Goal: Use online tool/utility: Utilize a website feature to perform a specific function

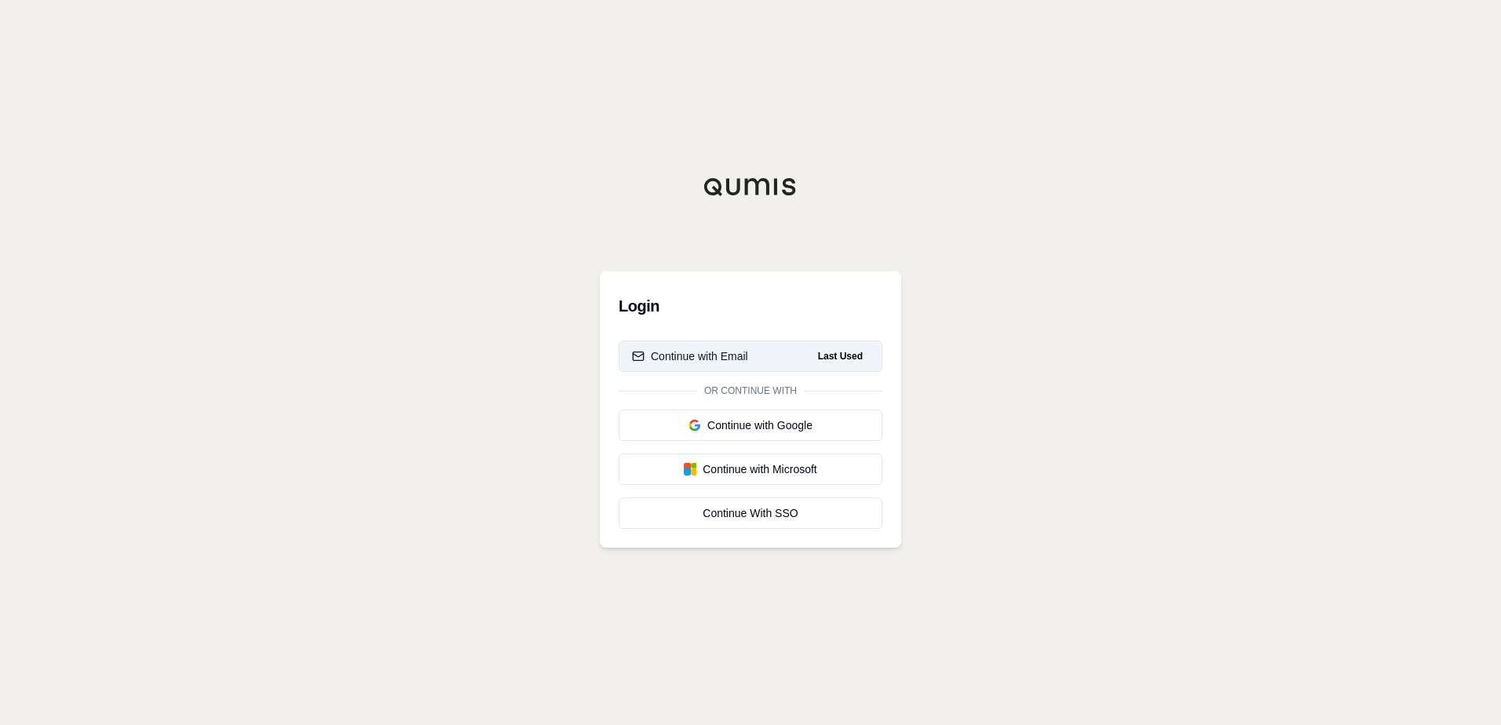
click at [778, 360] on button "Continue with Email Last Used" at bounding box center [751, 356] width 264 height 31
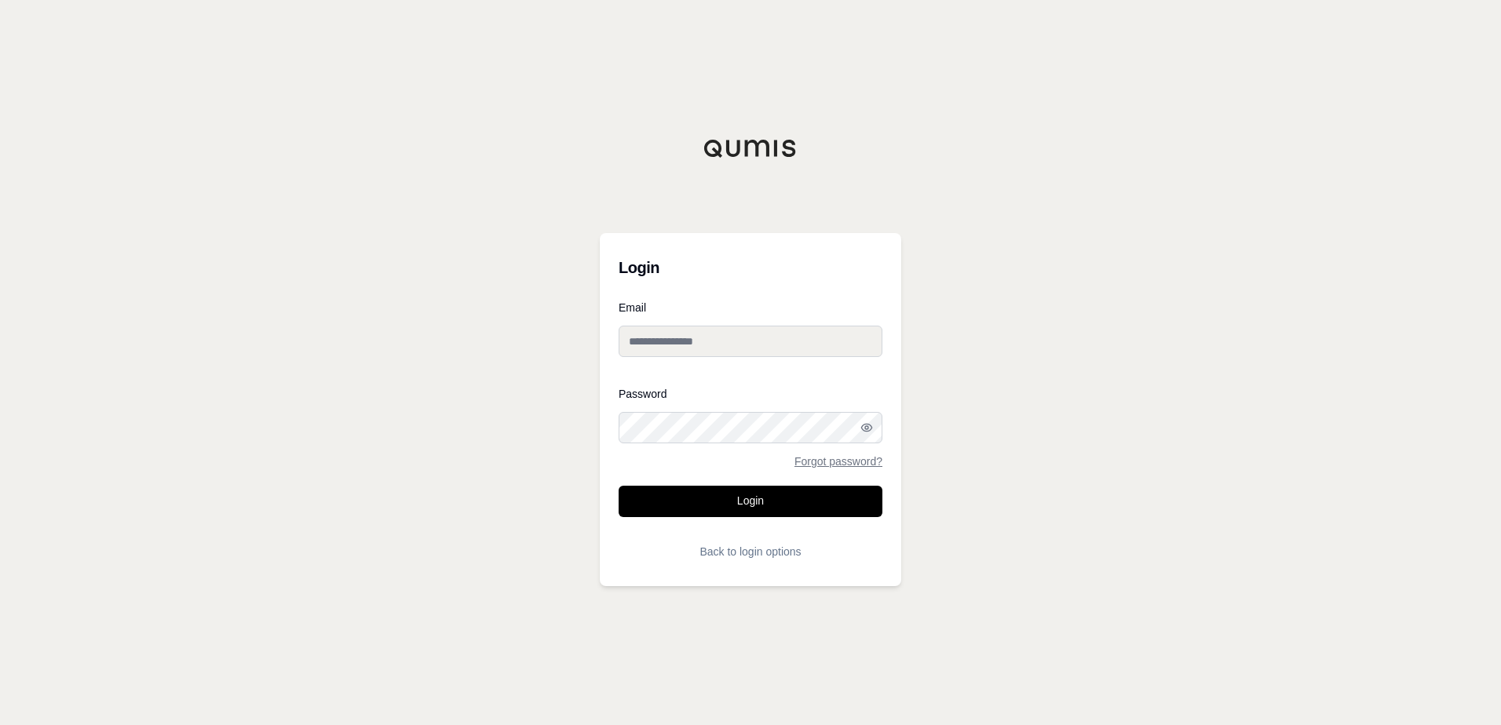
type input "**********"
click at [709, 510] on button "Login" at bounding box center [751, 501] width 264 height 31
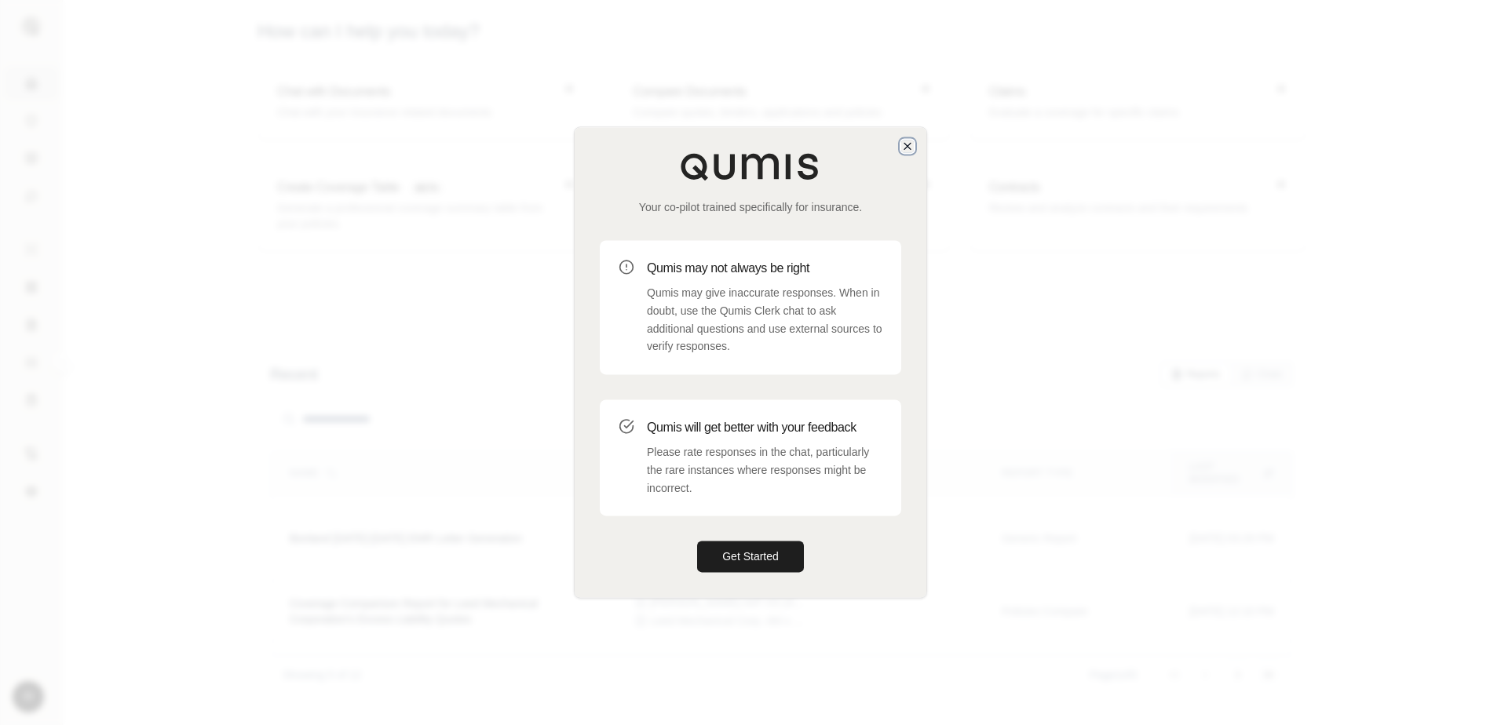
click at [907, 149] on icon "button" at bounding box center [907, 146] width 13 height 13
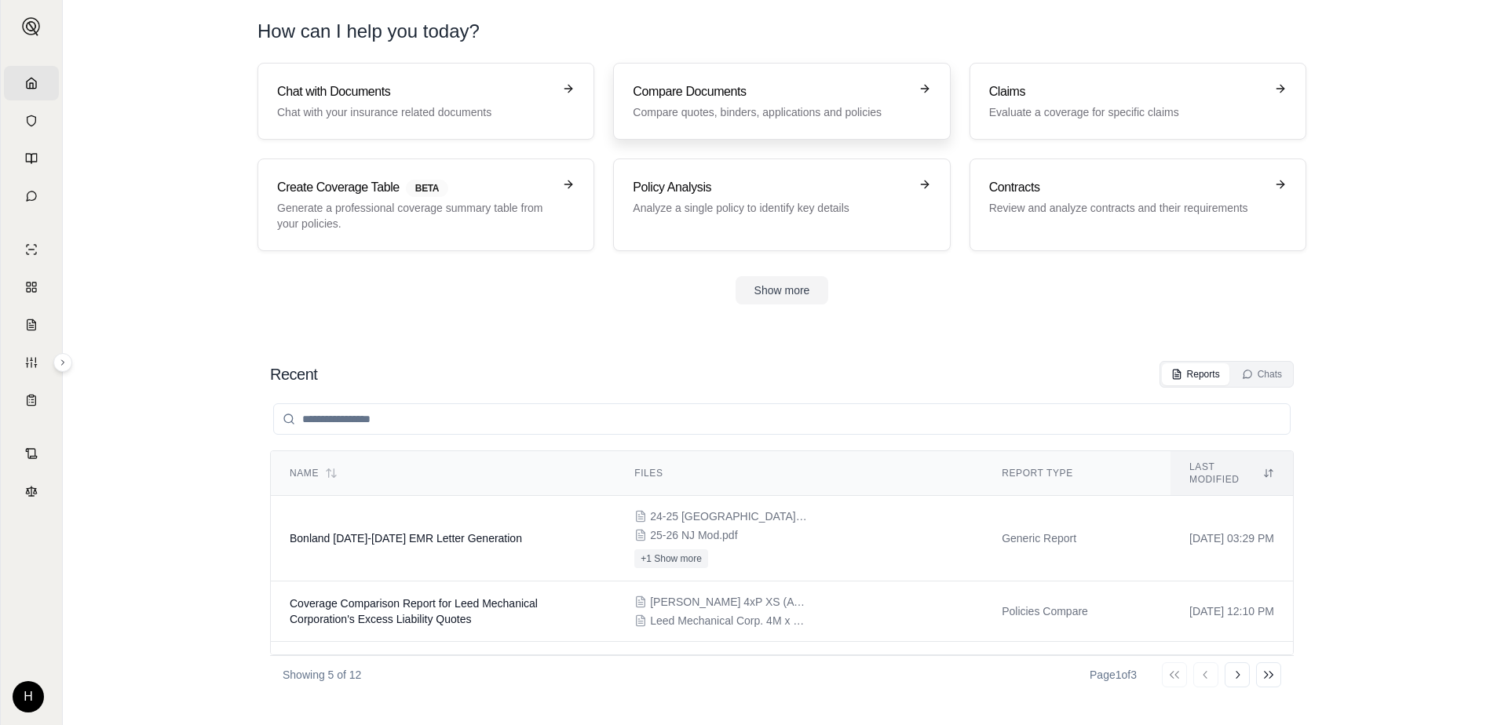
click at [704, 97] on h3 "Compare Documents" at bounding box center [771, 91] width 276 height 19
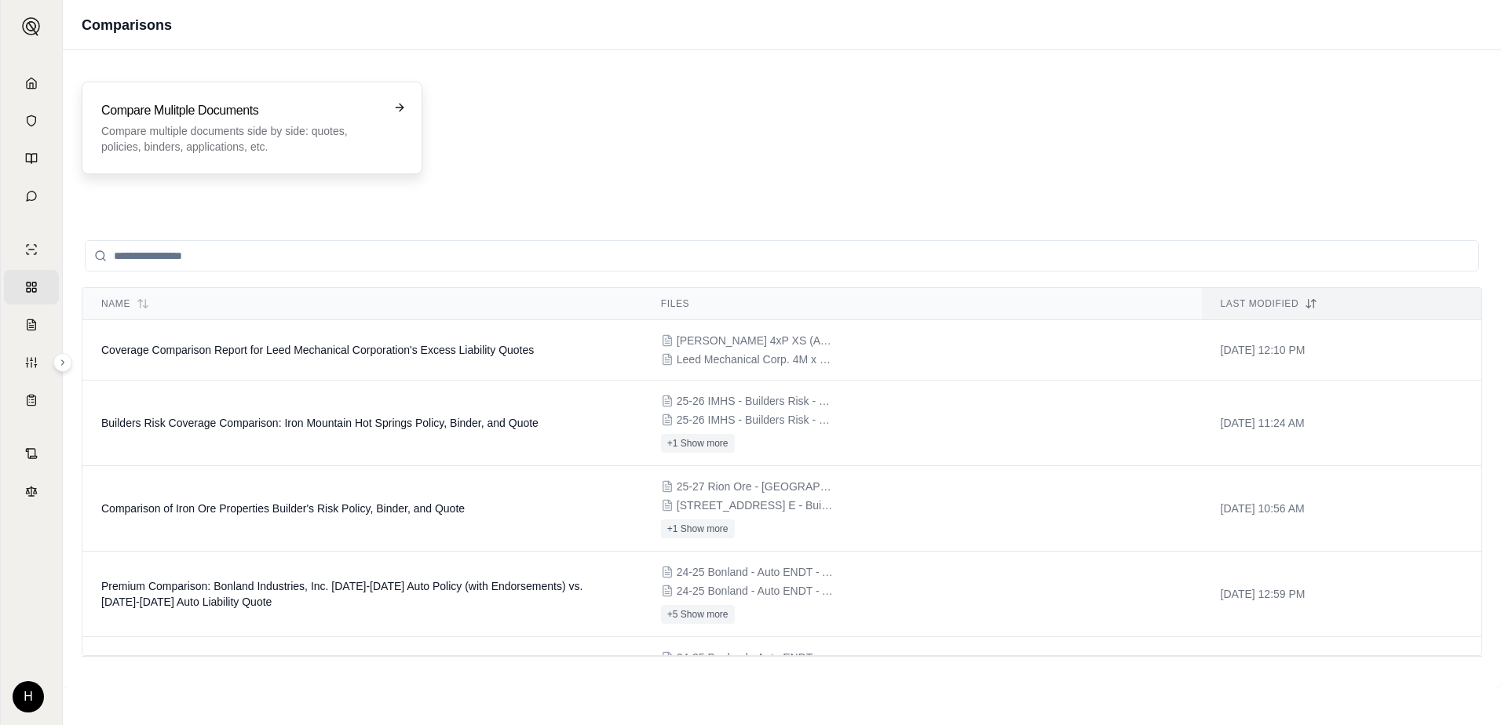
click at [317, 148] on p "Compare multiple documents side by side: quotes, policies, binders, application…" at bounding box center [241, 138] width 280 height 31
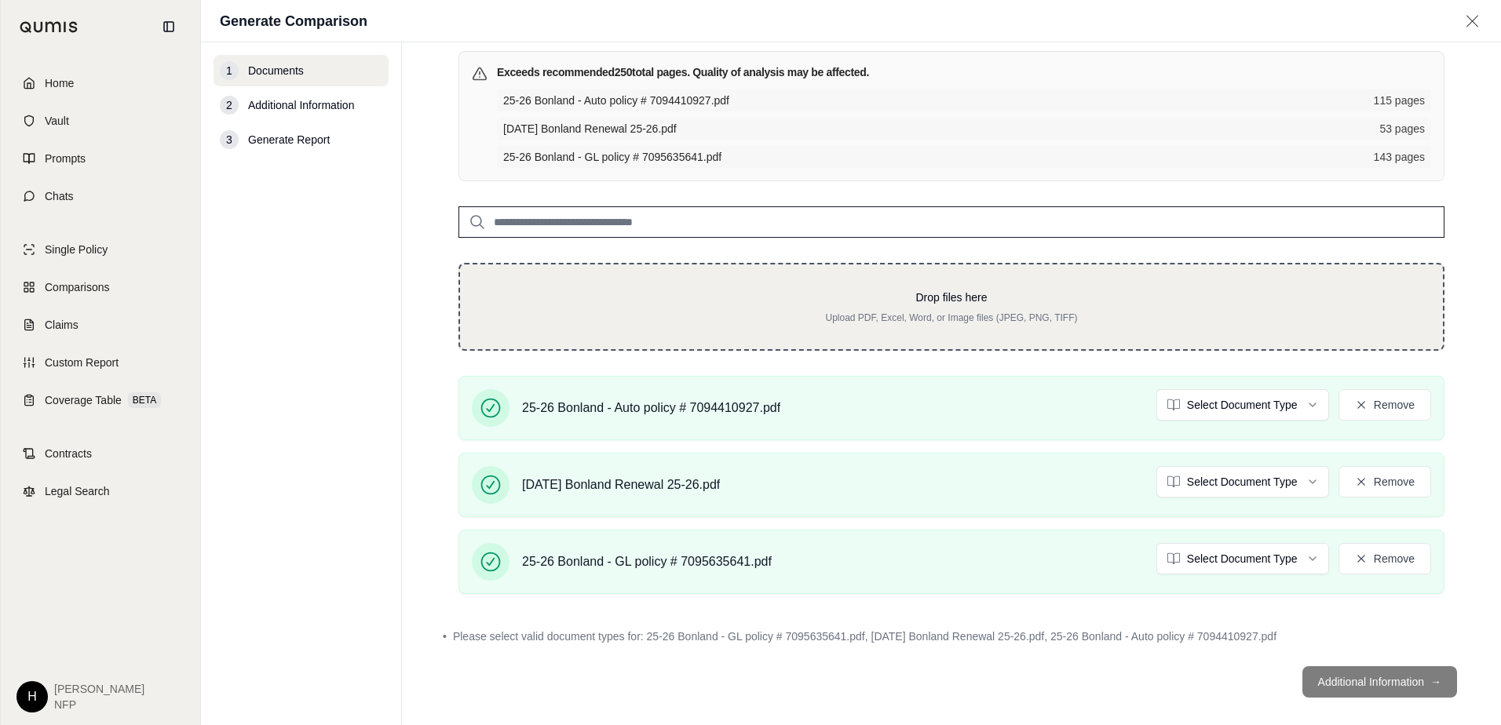
scroll to position [124, 0]
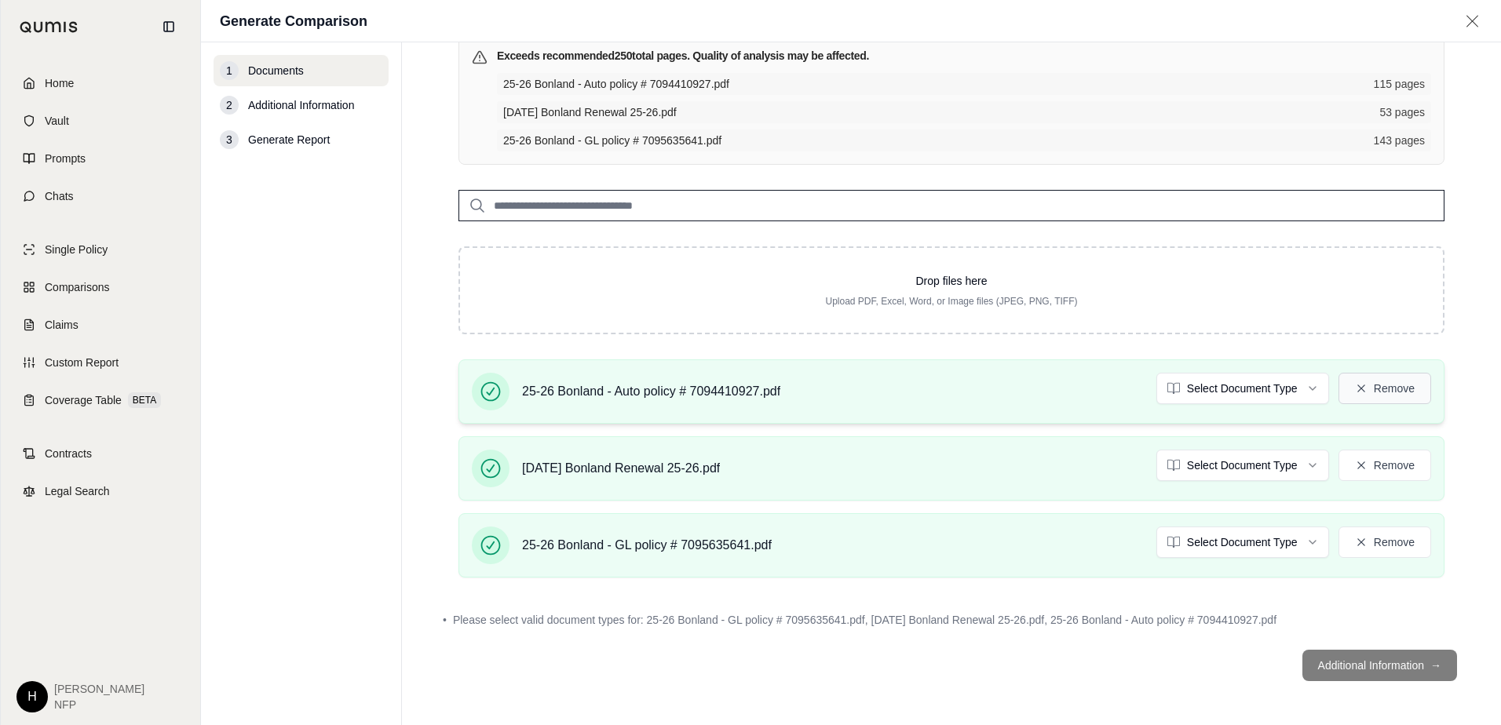
click at [1402, 387] on button "Remove" at bounding box center [1385, 388] width 93 height 31
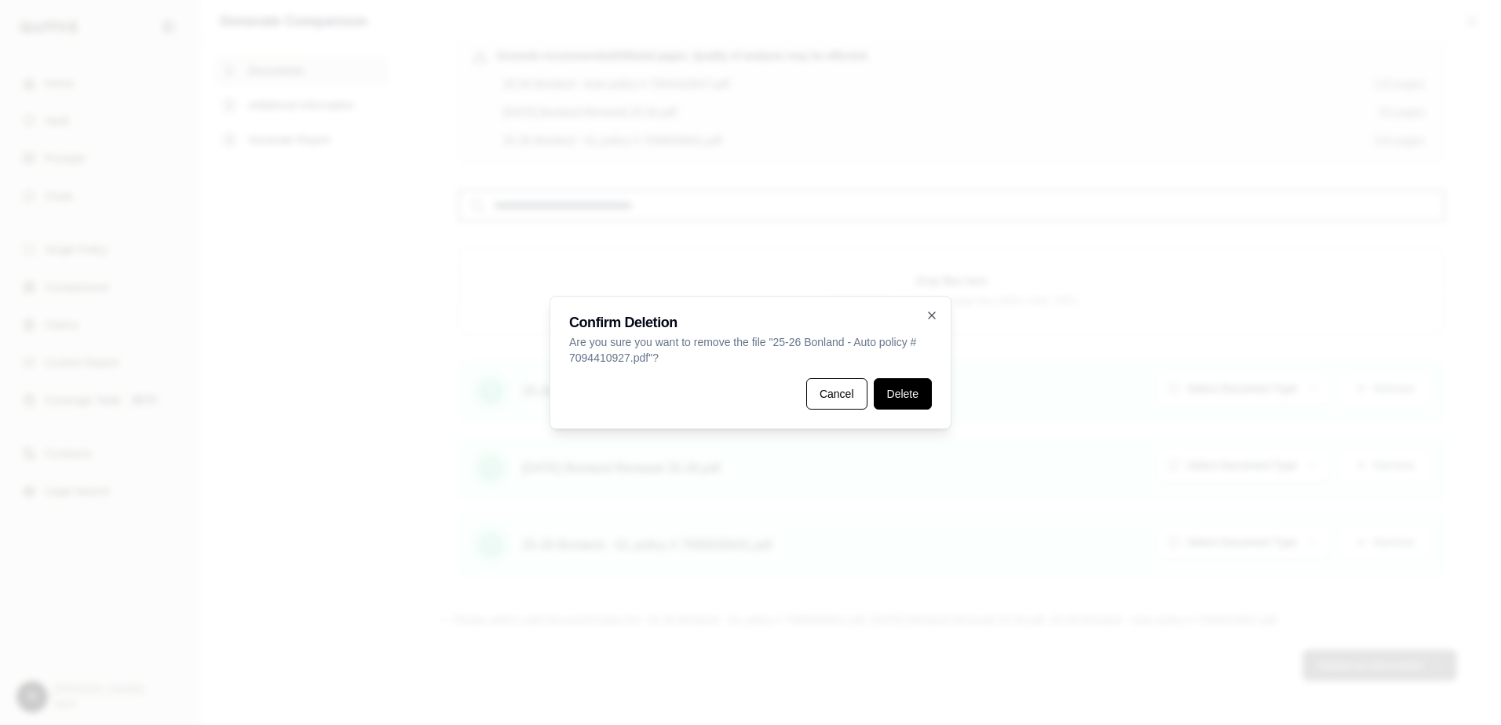
click at [894, 406] on button "Delete" at bounding box center [903, 393] width 58 height 31
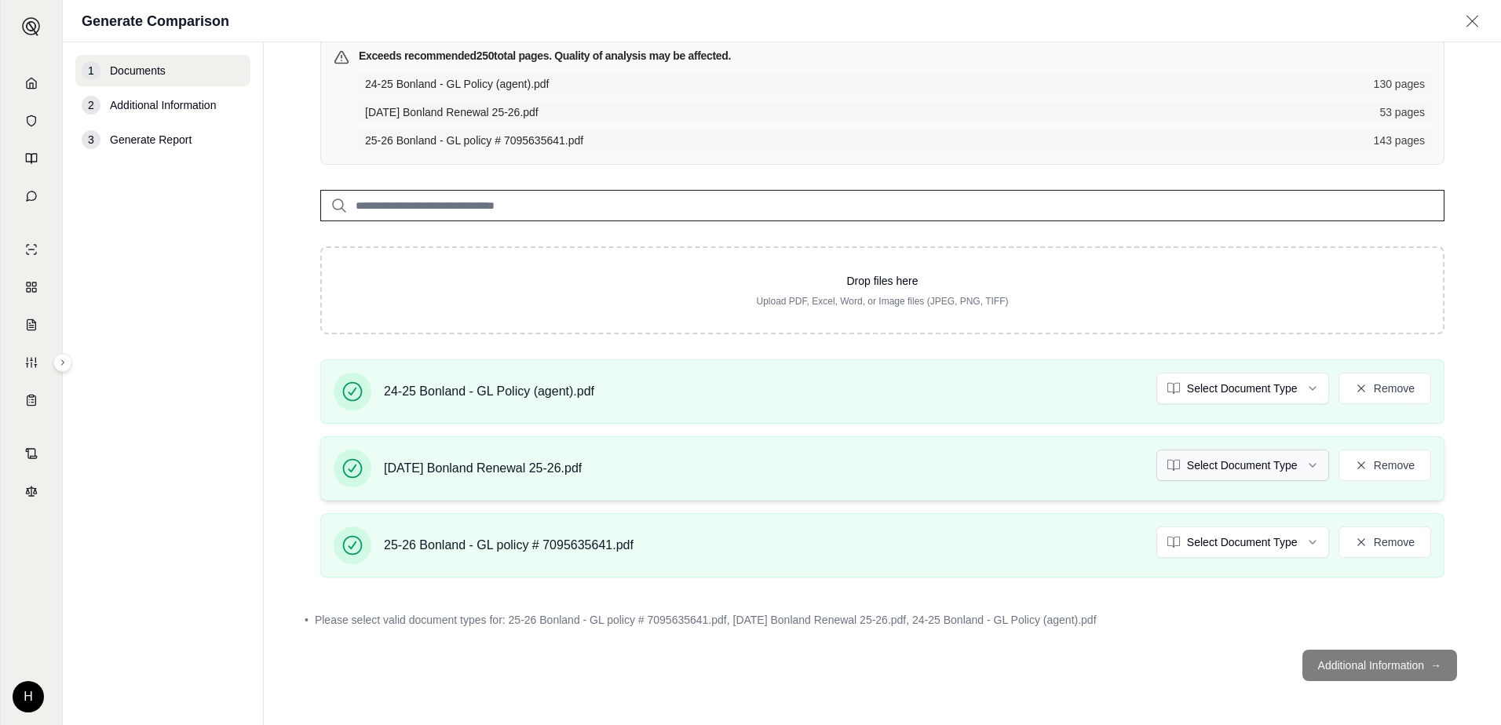
click at [1244, 467] on html "Home Vault Prompts Chats Single Policy Comparisons Claims Custom Report Coverag…" at bounding box center [750, 362] width 1501 height 725
click at [1230, 389] on html "Home Vault Prompts Chats Single Policy Comparisons Claims Custom Report Coverag…" at bounding box center [750, 362] width 1501 height 725
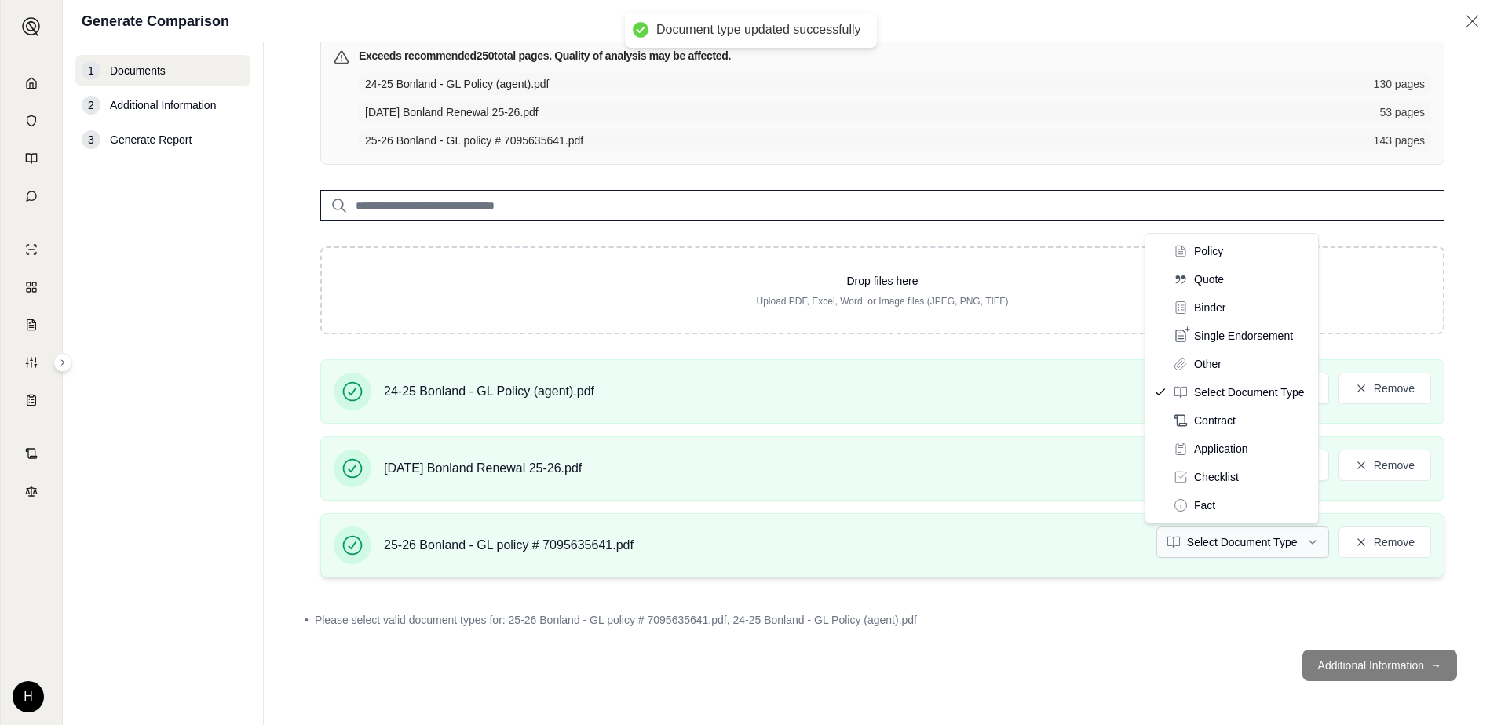
click at [1242, 538] on html "Document type updated successfully Home Vault Prompts Chats Single Policy Compa…" at bounding box center [750, 362] width 1501 height 725
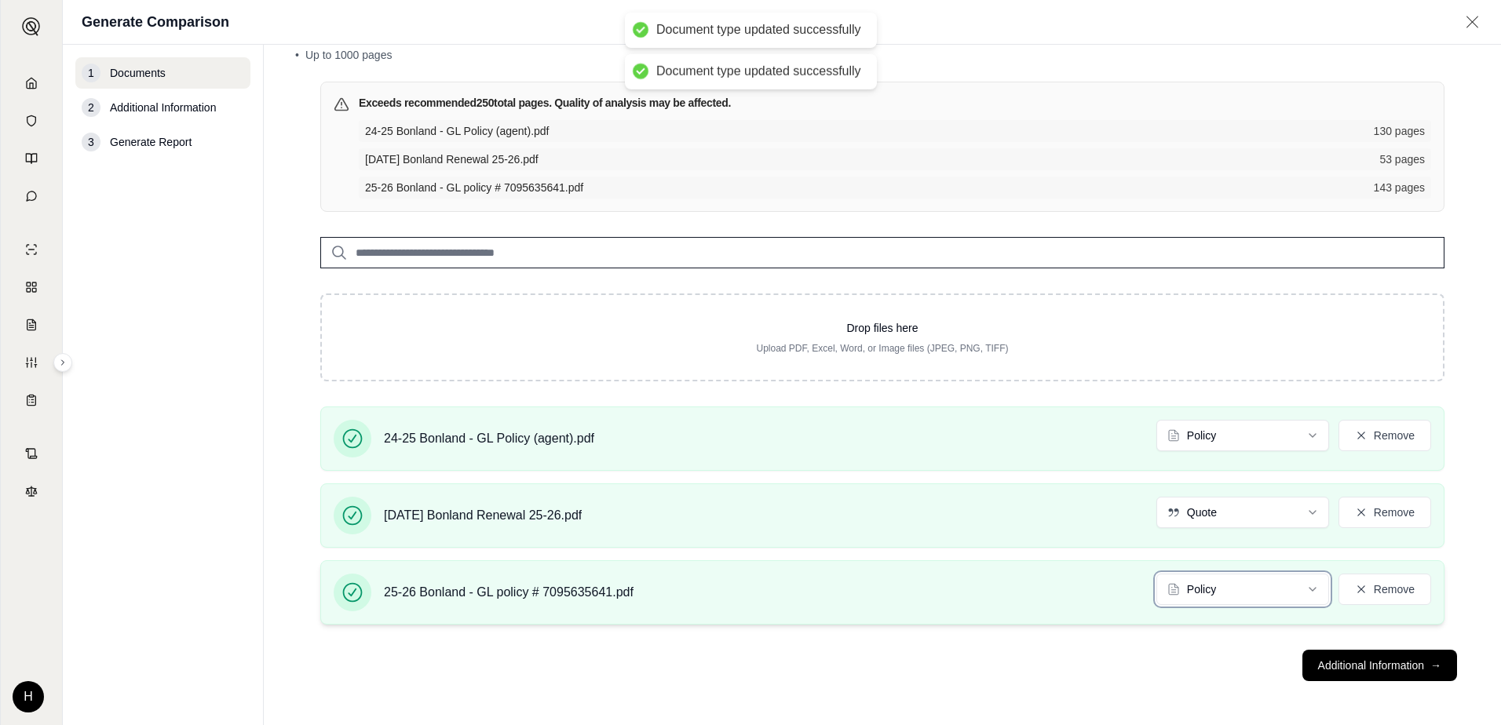
scroll to position [79, 0]
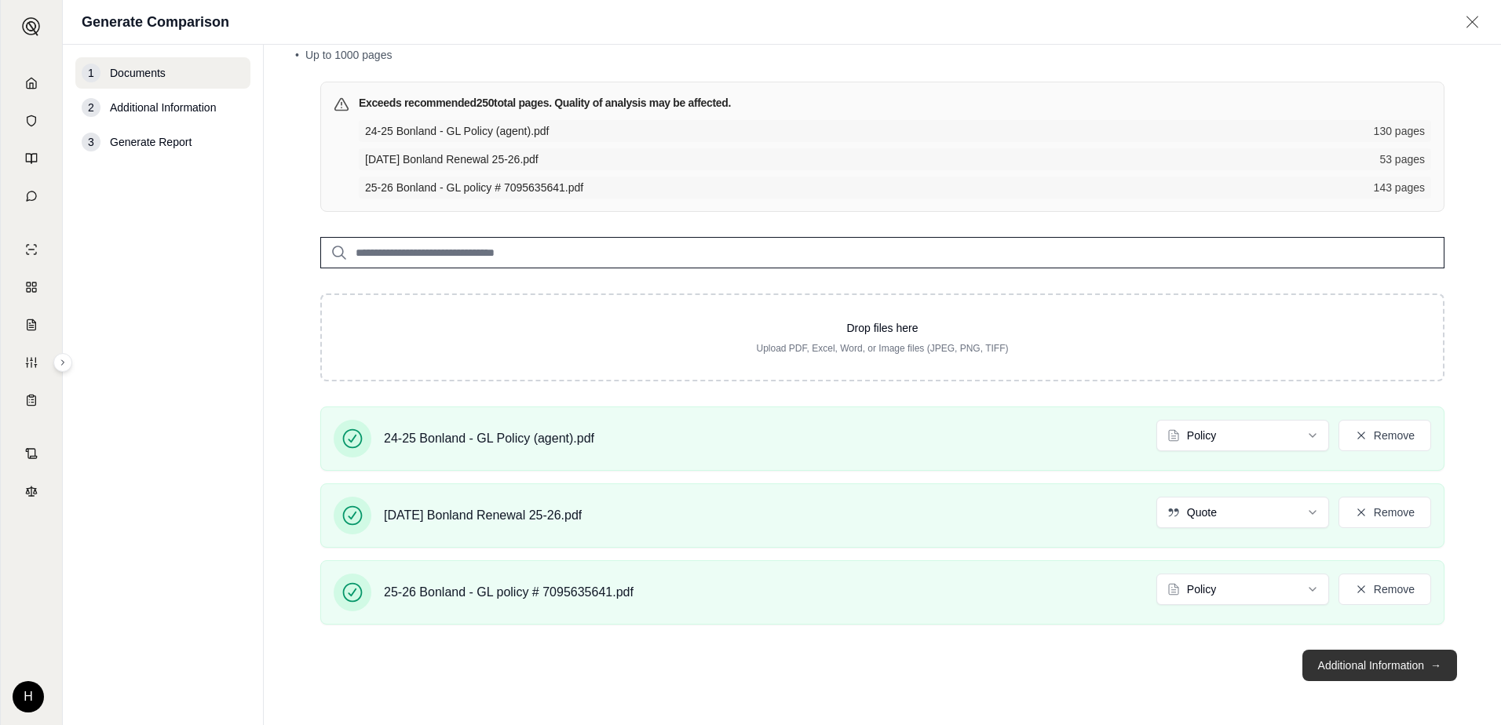
click at [1378, 664] on button "Additional Information →" at bounding box center [1380, 665] width 155 height 31
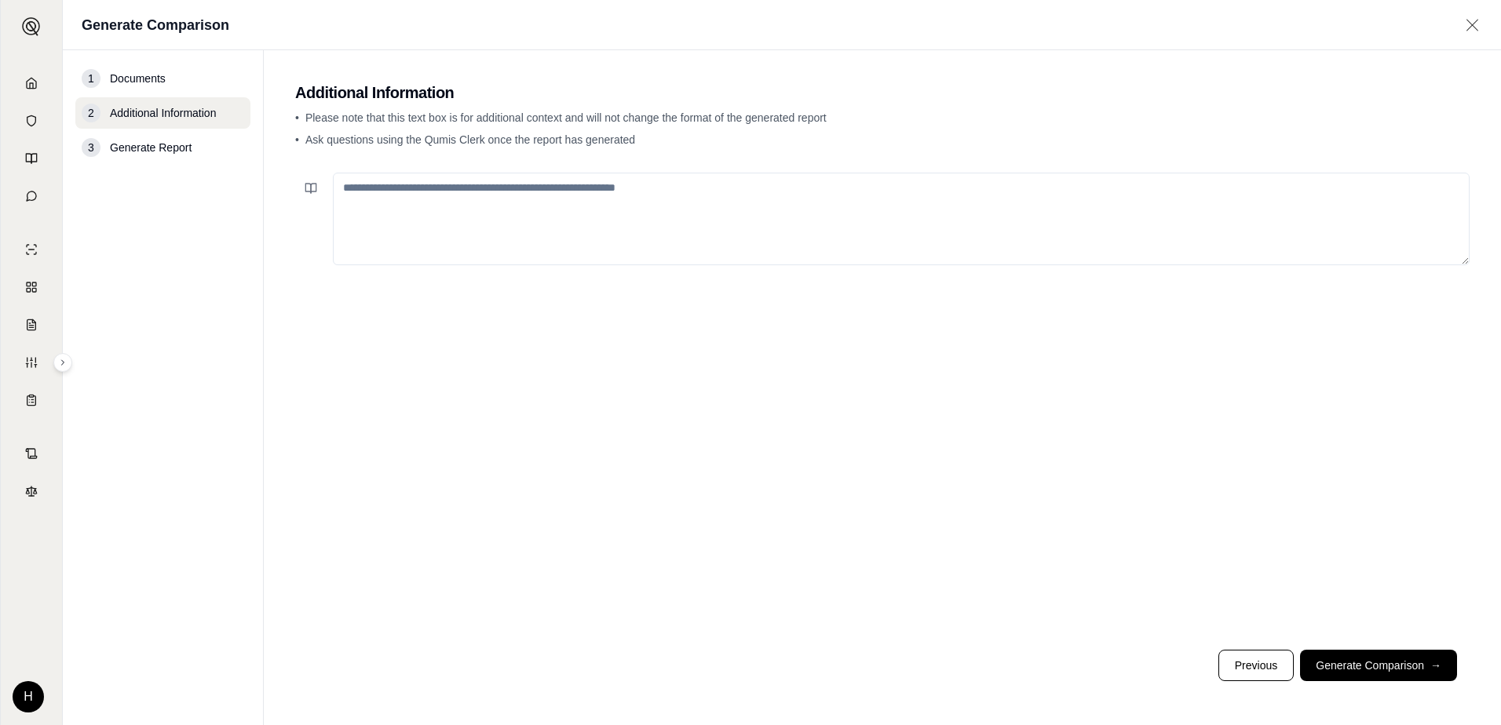
click at [597, 230] on textarea at bounding box center [901, 219] width 1137 height 93
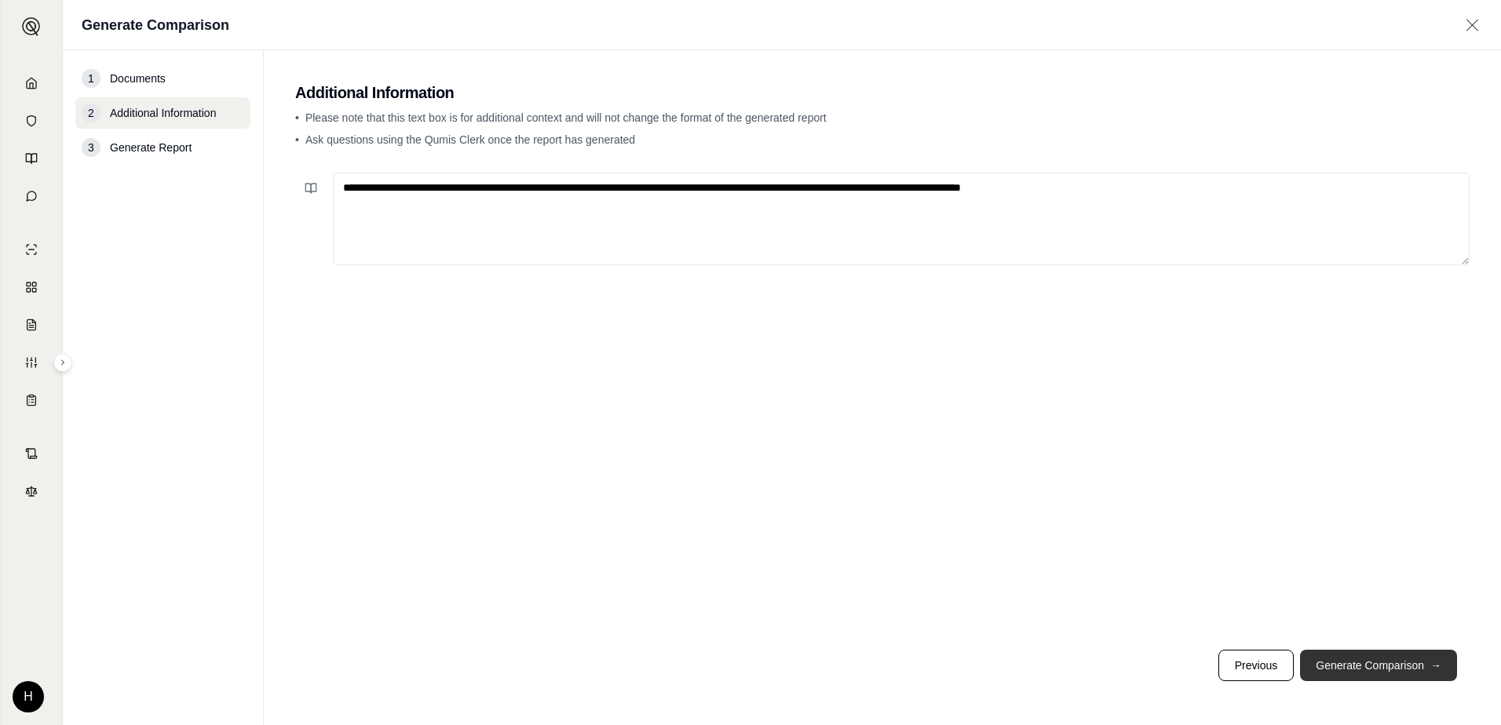
type textarea "**********"
click at [1414, 671] on button "Generate Comparison →" at bounding box center [1378, 665] width 157 height 31
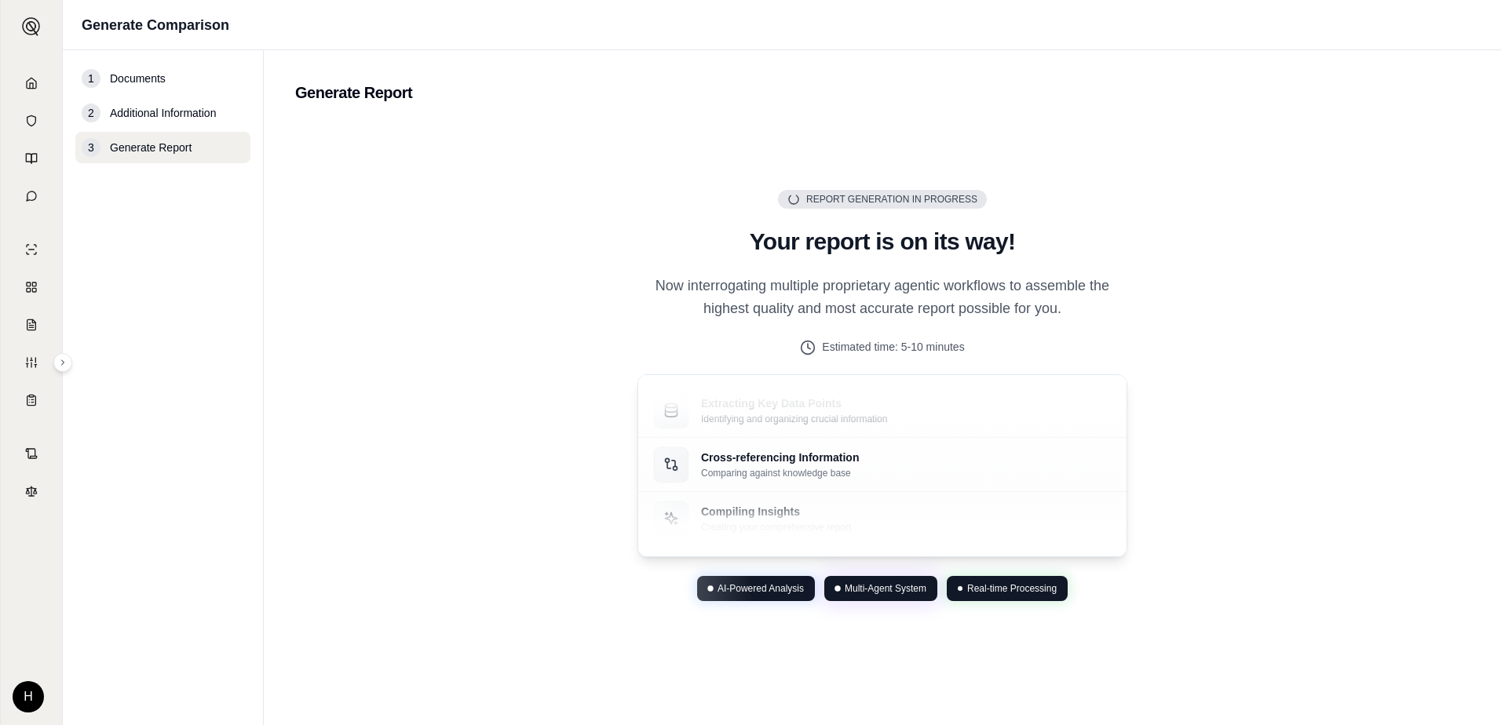
click at [1175, 535] on div "Report Generation in Progress Generating Report Your report is on its way! Now …" at bounding box center [882, 395] width 1175 height 546
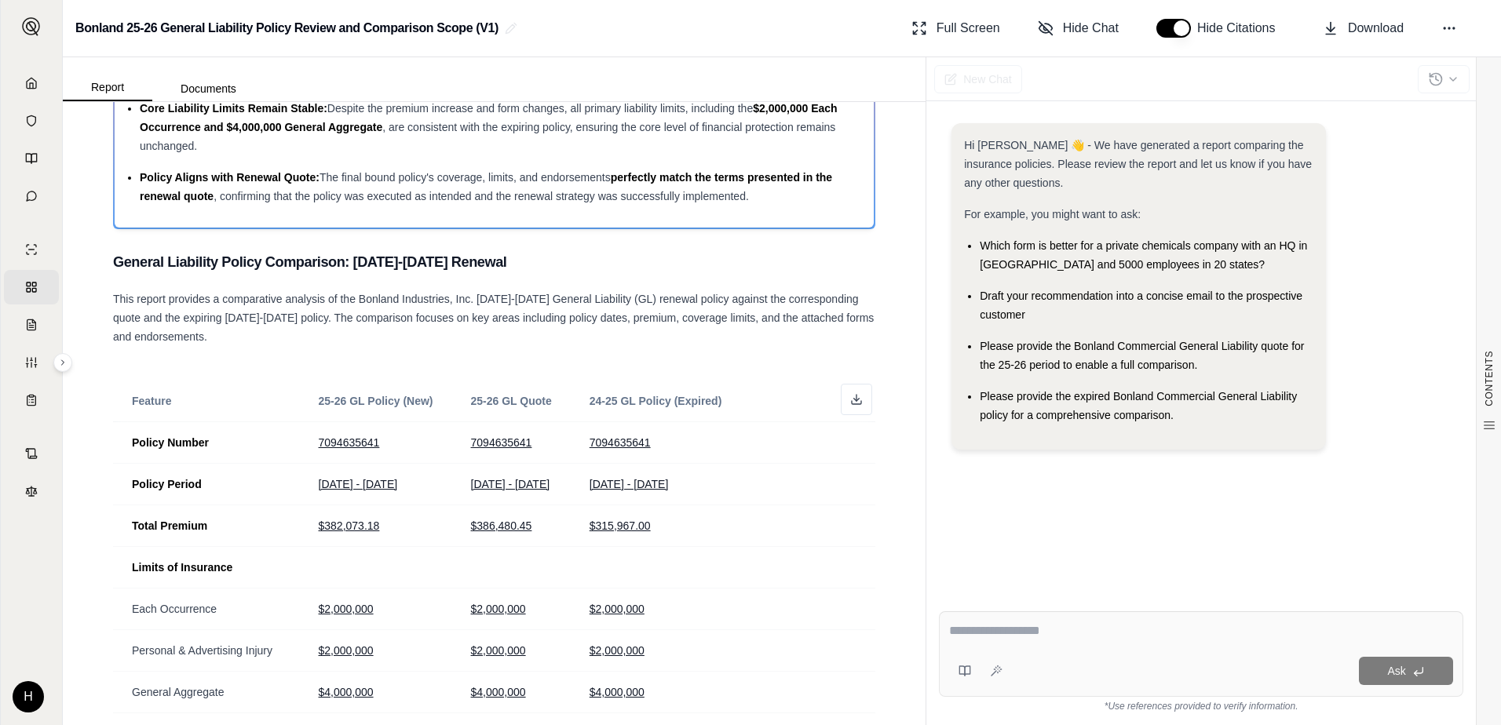
scroll to position [314, 0]
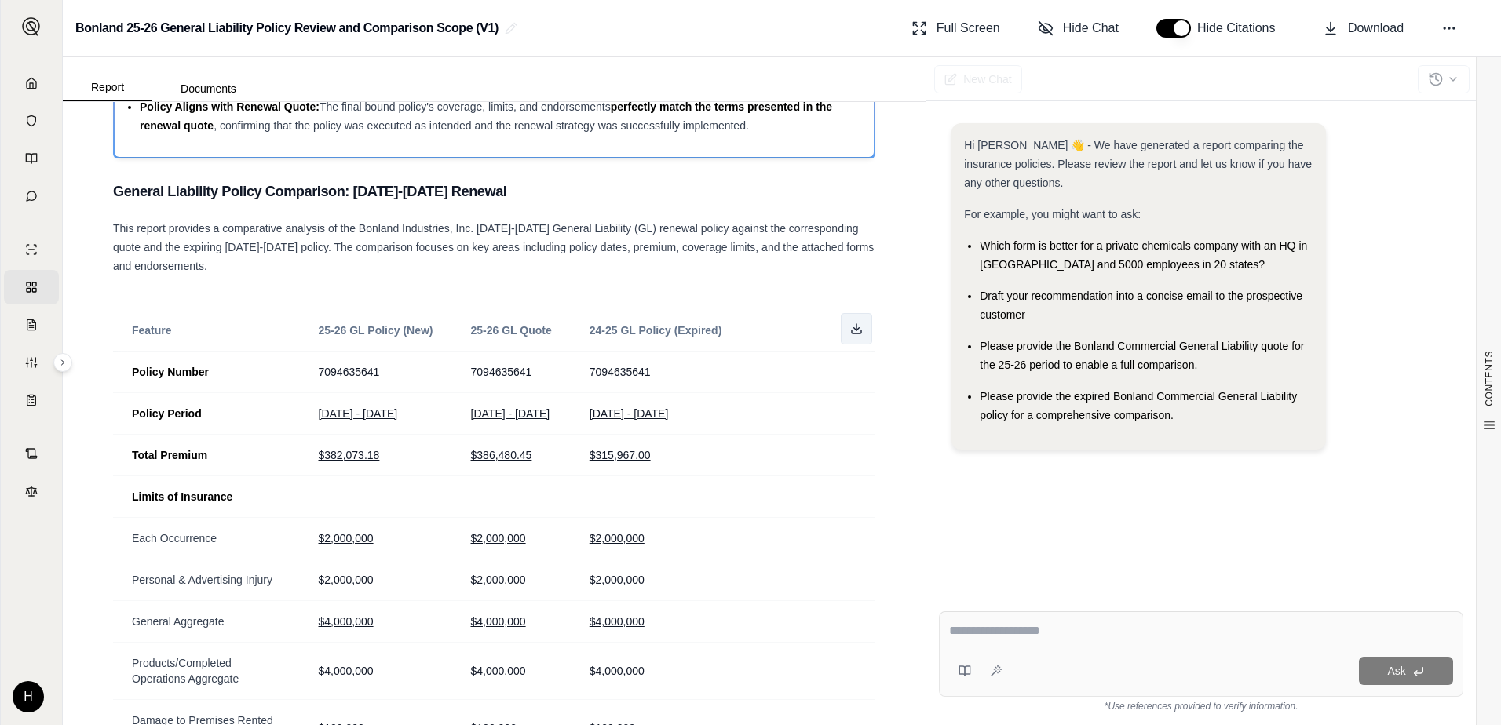
click at [850, 323] on icon at bounding box center [856, 329] width 13 height 13
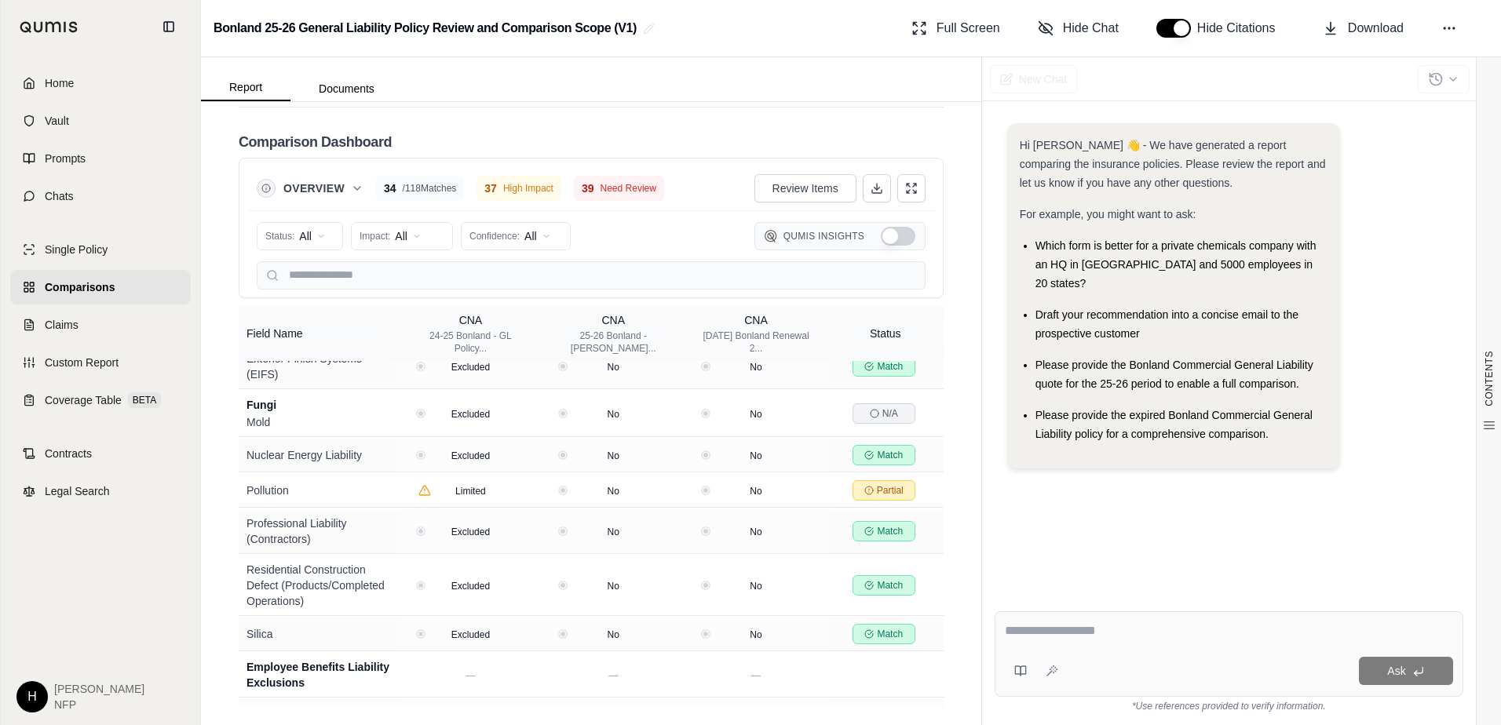
scroll to position [3546, 0]
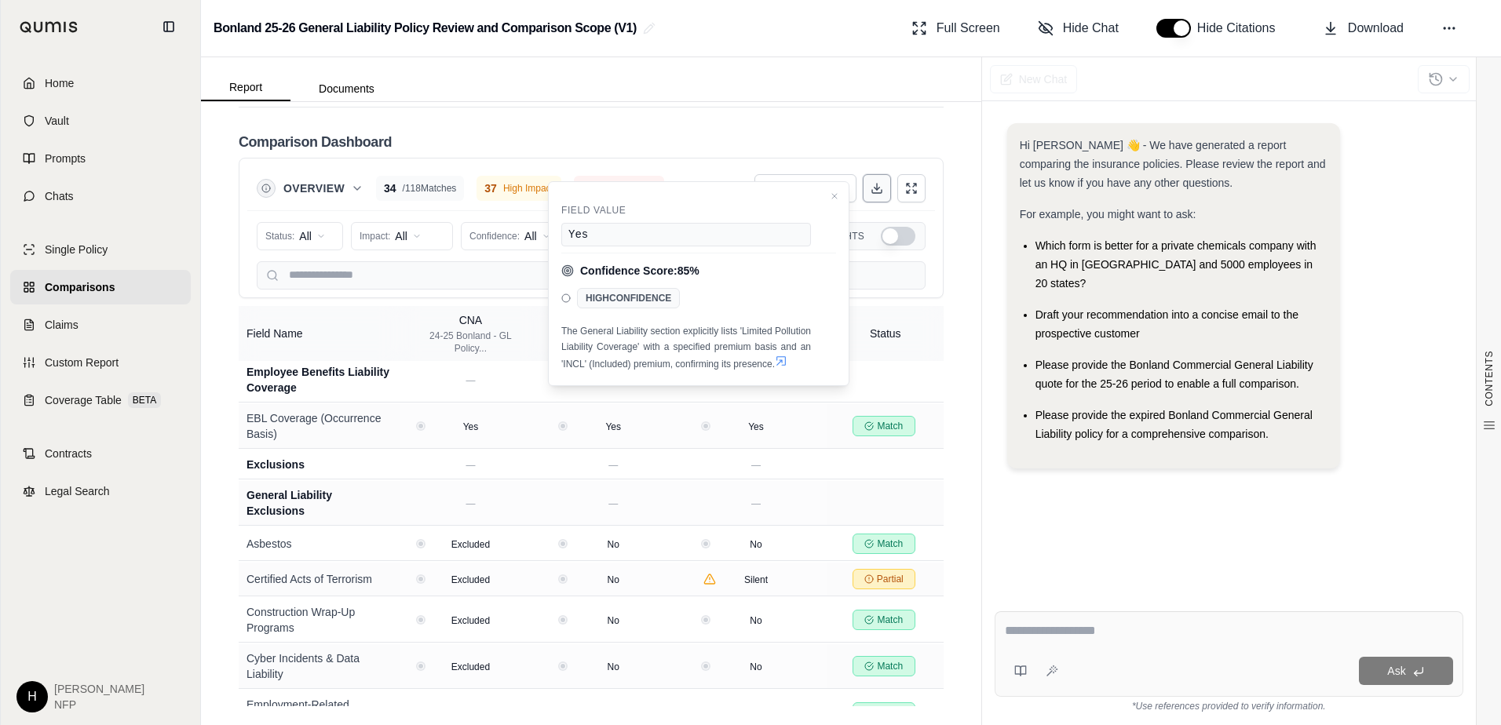
click at [872, 192] on button at bounding box center [877, 188] width 28 height 28
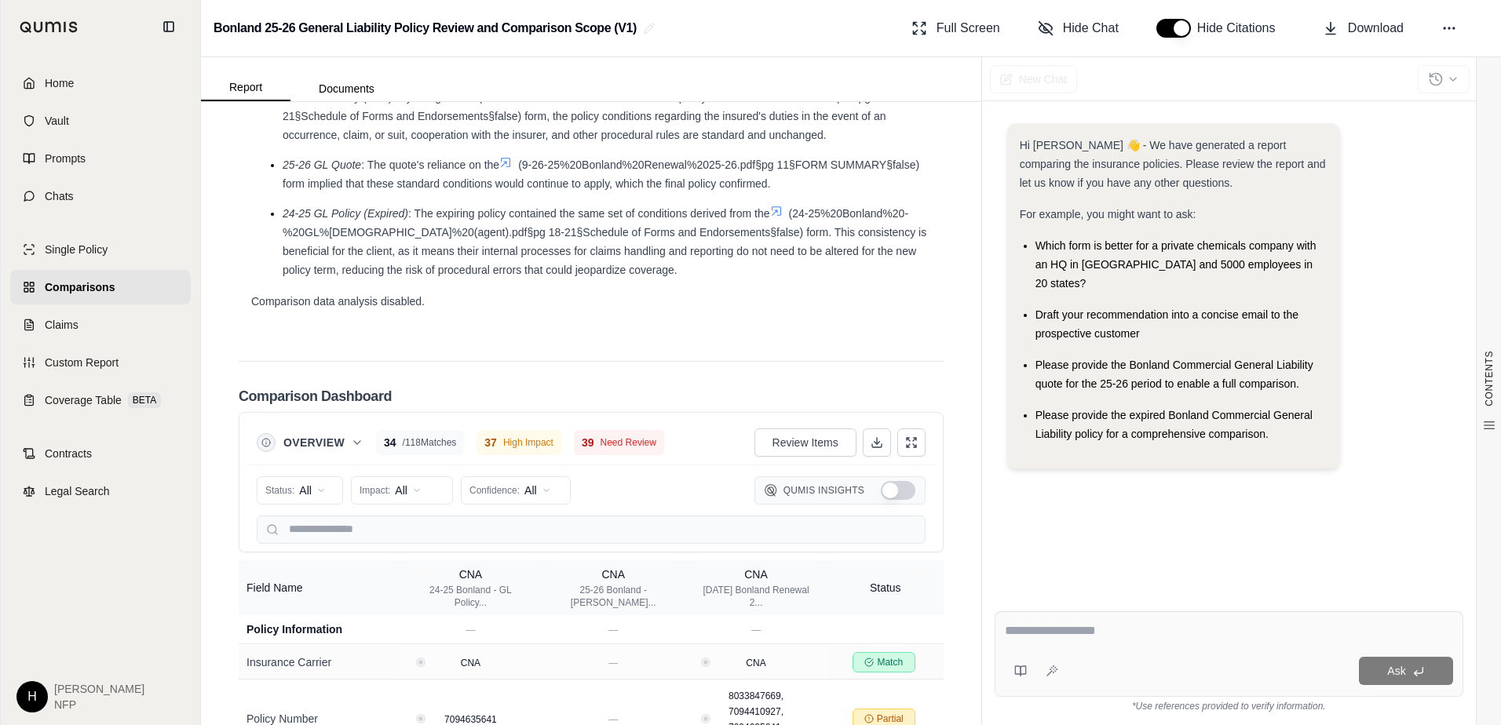
scroll to position [6323, 0]
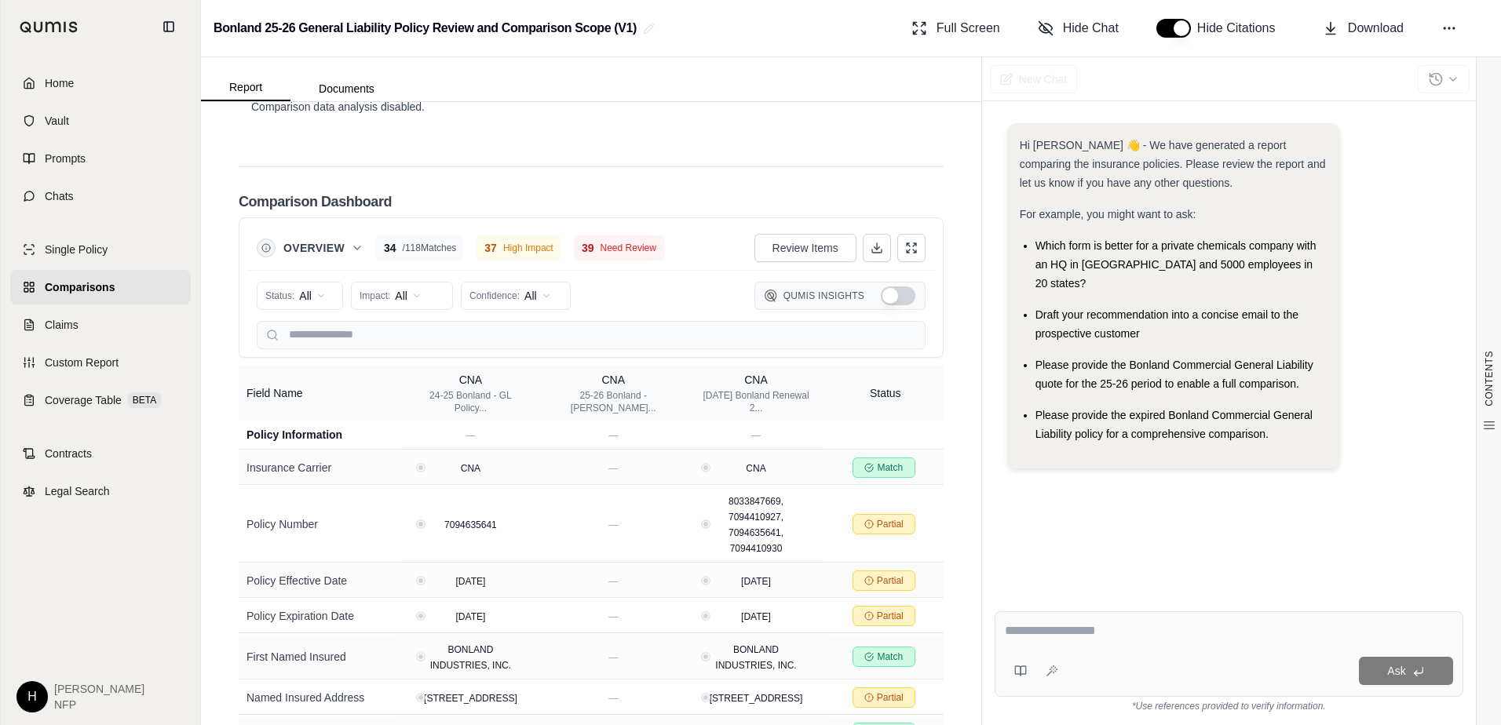
click at [1040, 630] on textarea at bounding box center [1229, 631] width 448 height 19
click at [1112, 502] on div "Hi [PERSON_NAME] 👋 - We have generated a report comparing the insurance policie…" at bounding box center [1229, 349] width 469 height 476
click at [1446, 26] on icon at bounding box center [1449, 28] width 16 height 16
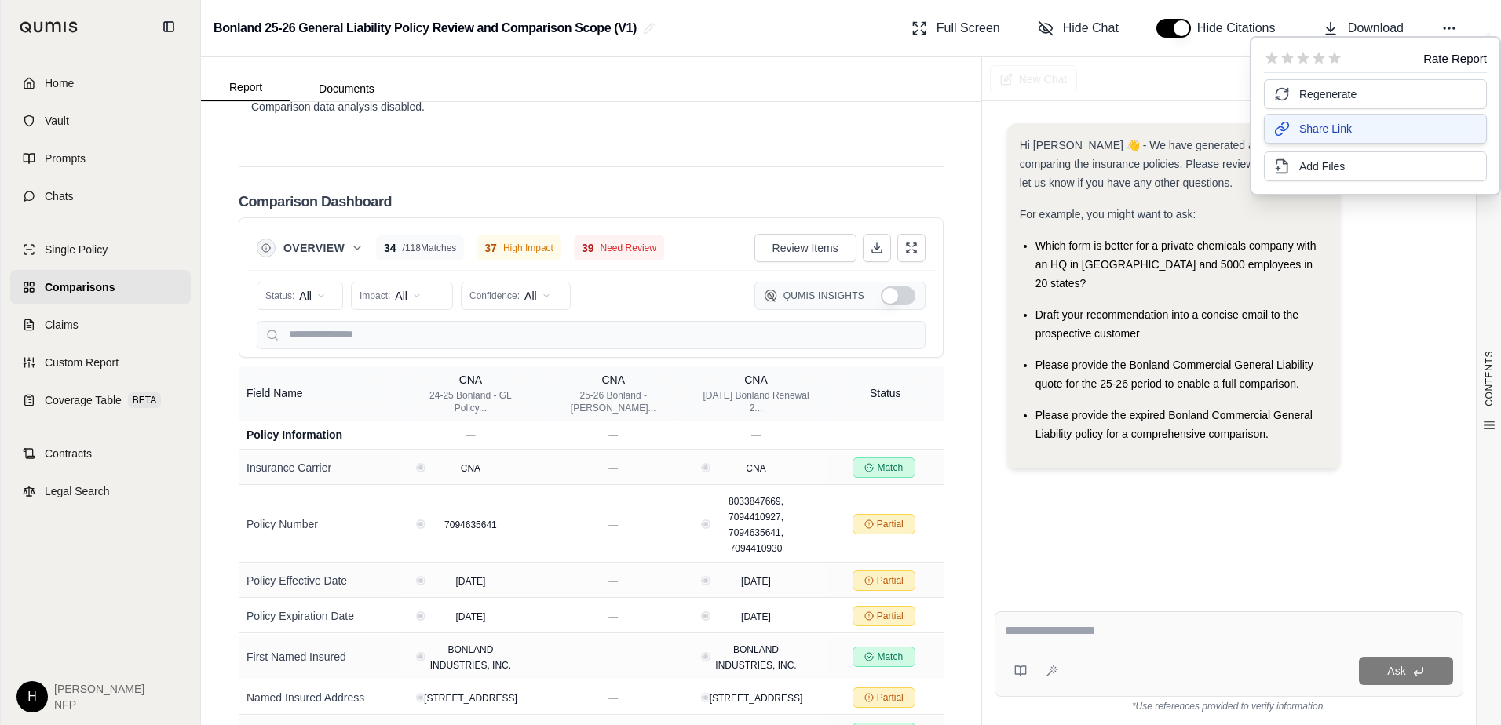
click at [1358, 133] on button "Share Link" at bounding box center [1375, 129] width 223 height 30
